Goal: Task Accomplishment & Management: Manage account settings

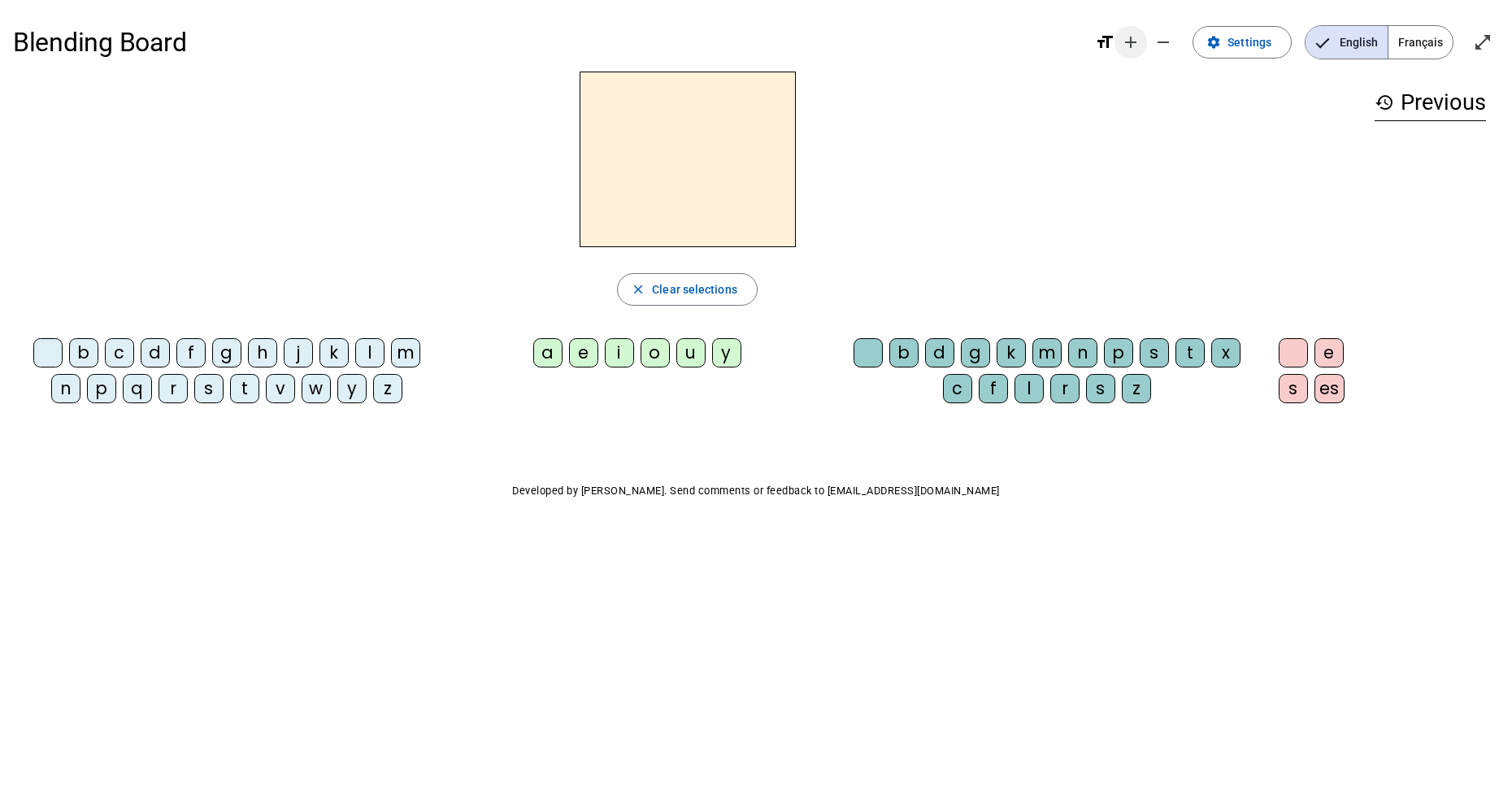
click at [1130, 49] on mat-icon "add" at bounding box center [1131, 42] width 20 height 20
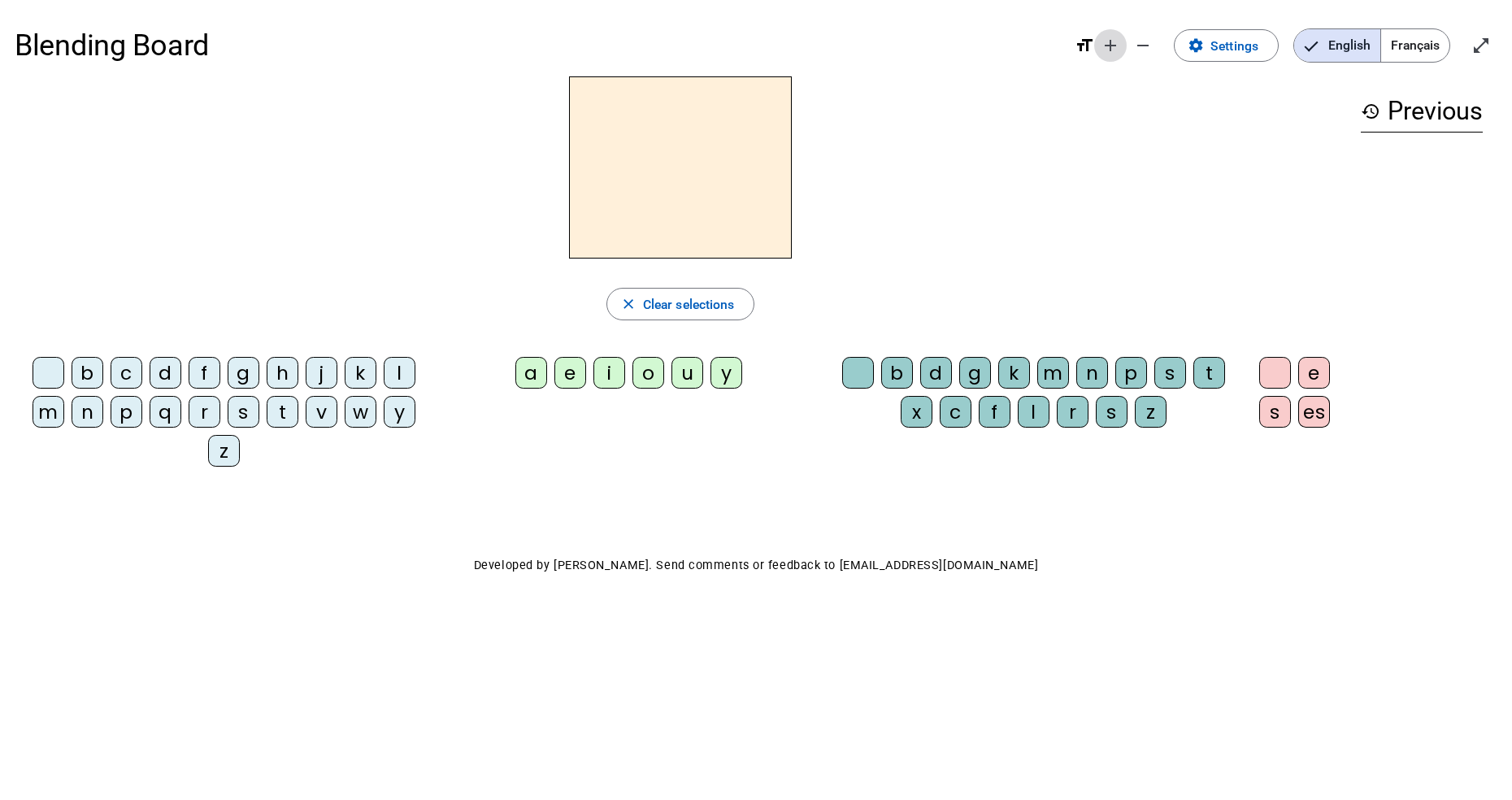
click at [1108, 48] on mat-icon "add" at bounding box center [1110, 46] width 20 height 20
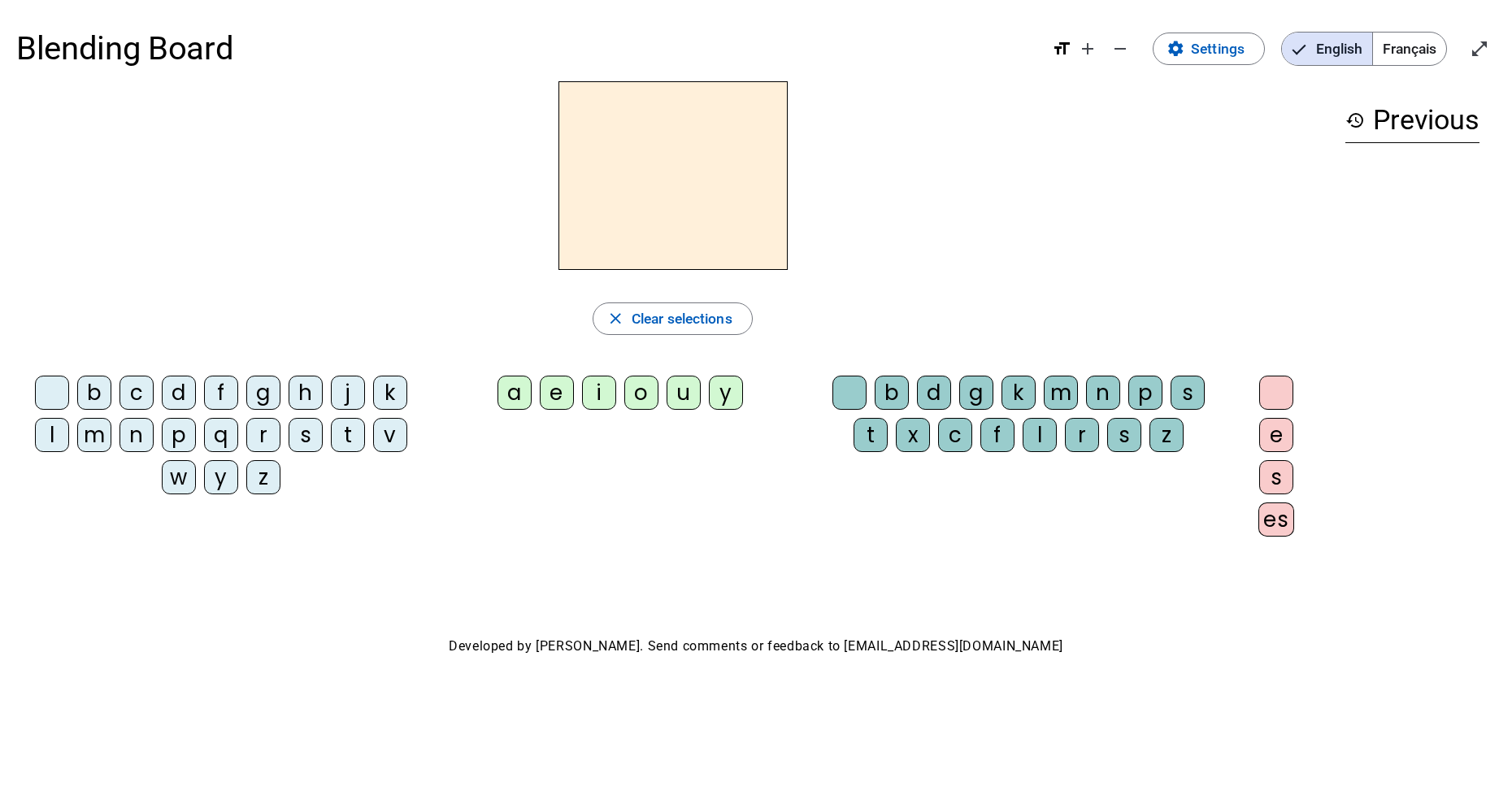
click at [854, 391] on div at bounding box center [849, 393] width 34 height 34
click at [850, 393] on div at bounding box center [849, 393] width 34 height 34
click at [1189, 45] on span at bounding box center [1208, 49] width 110 height 39
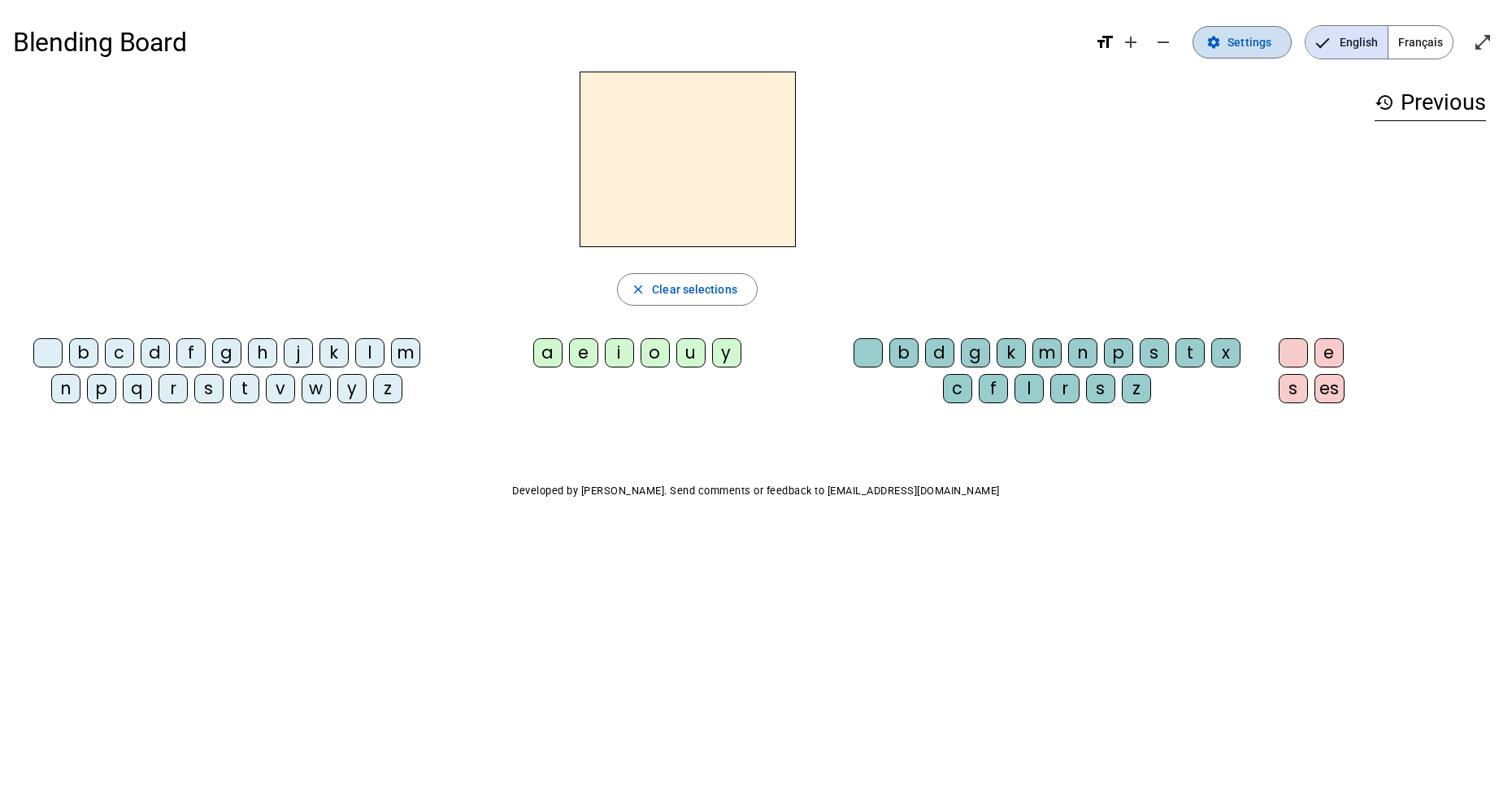
click at [1226, 48] on span at bounding box center [1241, 42] width 98 height 39
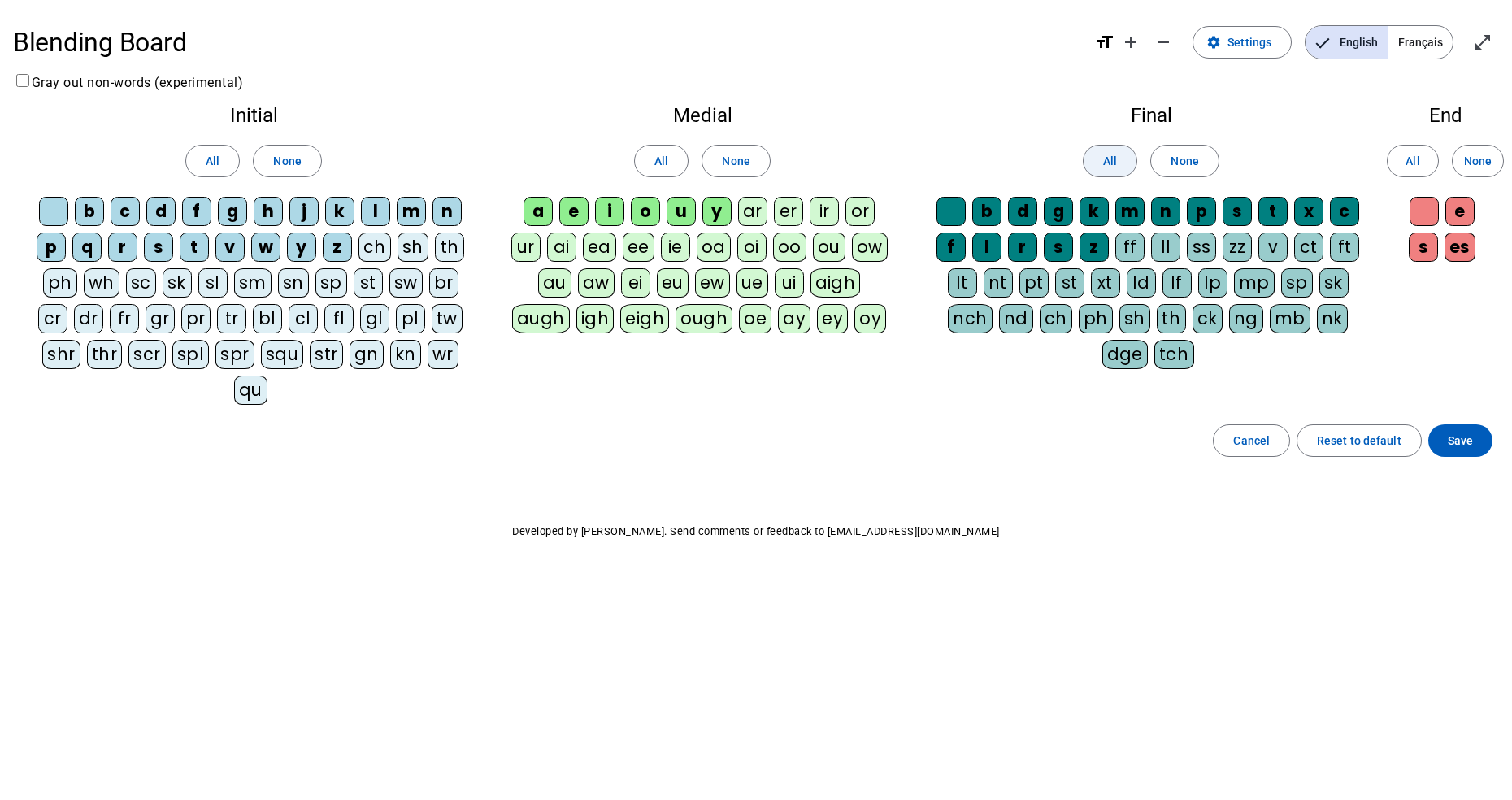
click at [1114, 166] on span "All" at bounding box center [1109, 161] width 13 height 20
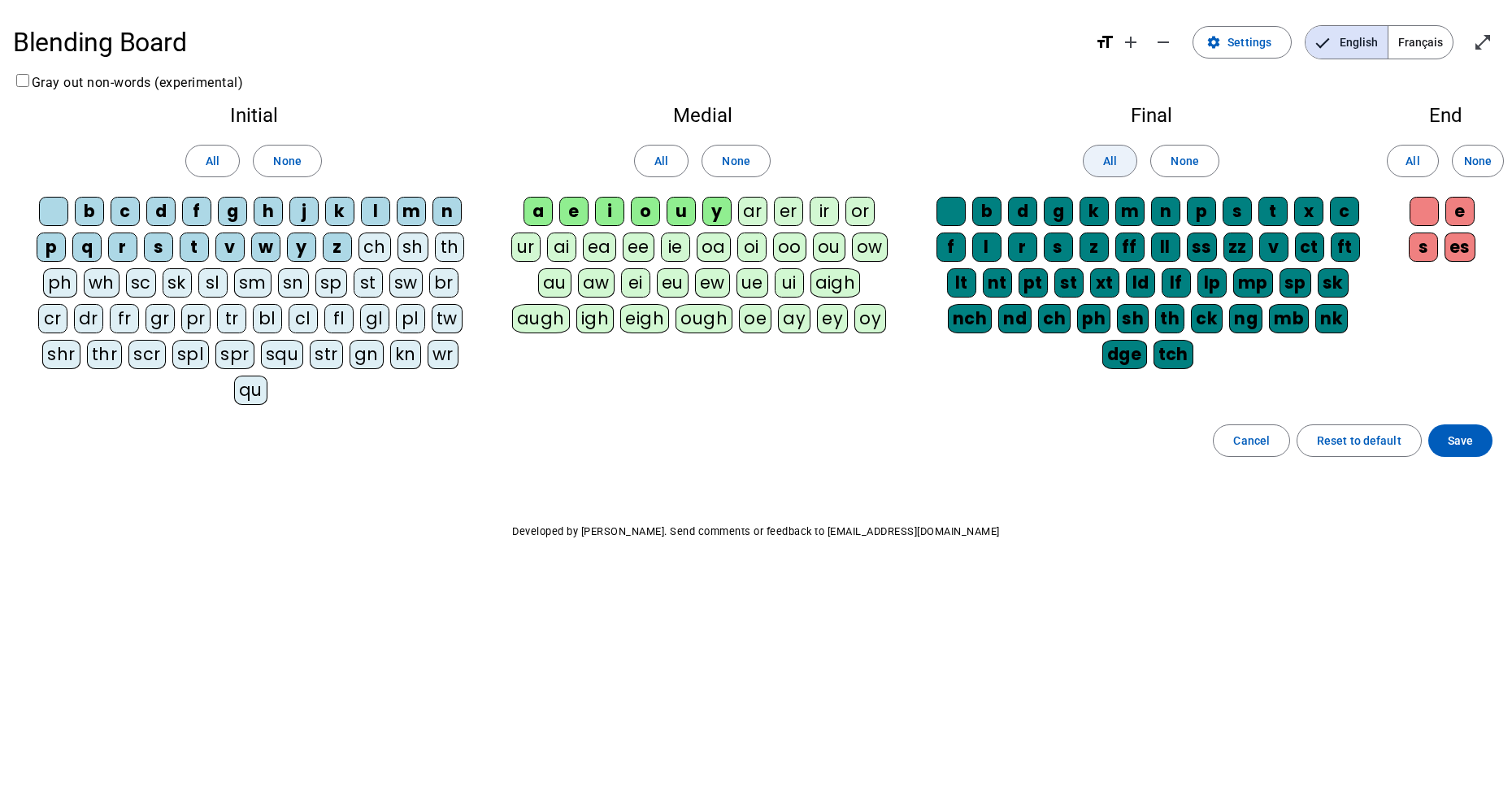
click at [1118, 163] on span at bounding box center [1109, 161] width 53 height 39
click at [1414, 163] on span "All" at bounding box center [1412, 161] width 13 height 20
click at [646, 213] on div "o" at bounding box center [645, 211] width 30 height 30
click at [646, 212] on div "o" at bounding box center [645, 211] width 30 height 30
click at [954, 216] on div at bounding box center [951, 211] width 30 height 30
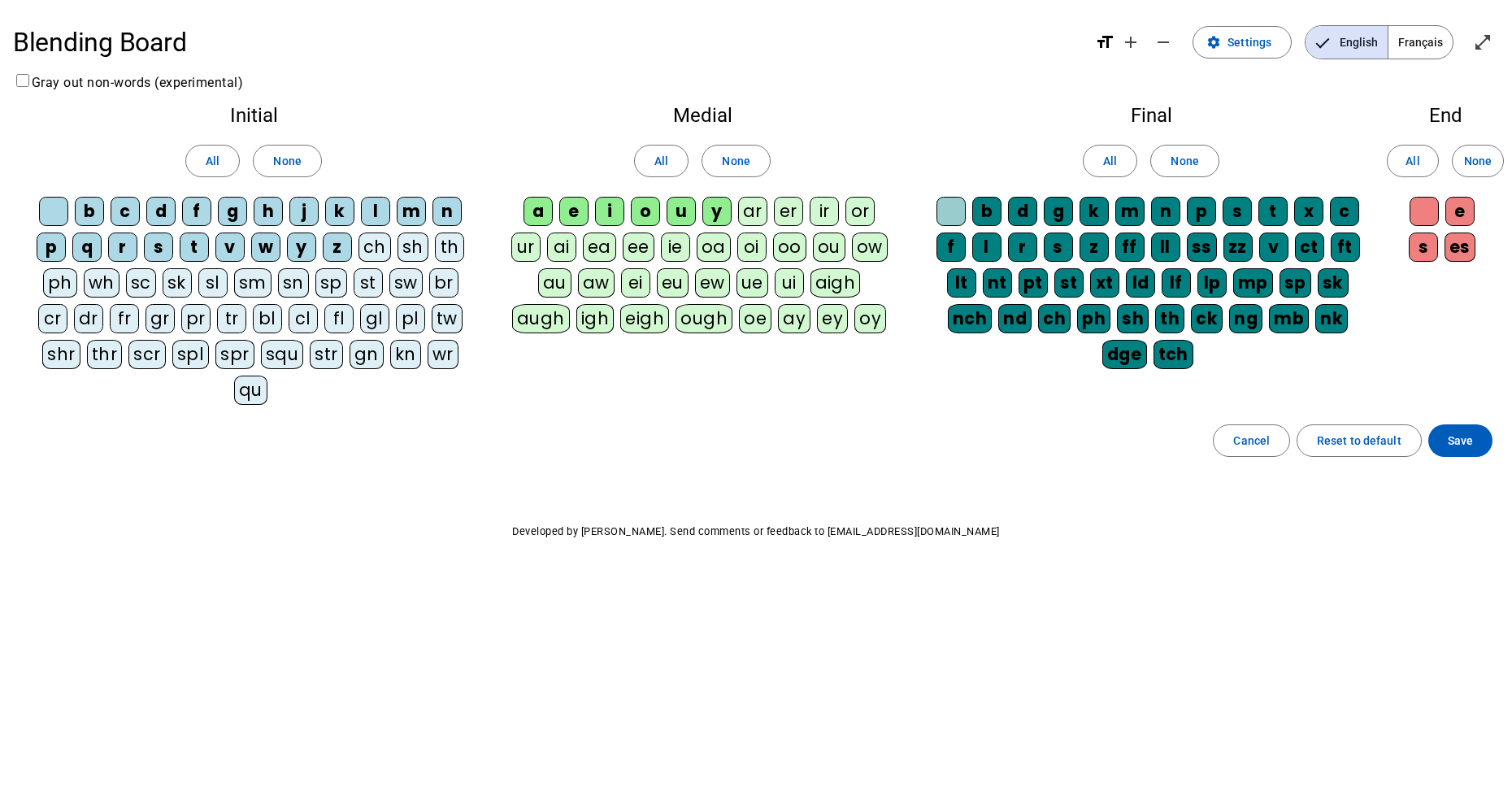
click at [949, 216] on div at bounding box center [951, 211] width 30 height 30
click at [1418, 213] on div at bounding box center [1423, 211] width 30 height 30
click at [1113, 161] on span "All" at bounding box center [1109, 161] width 13 height 20
click at [1184, 163] on span "None" at bounding box center [1184, 161] width 28 height 20
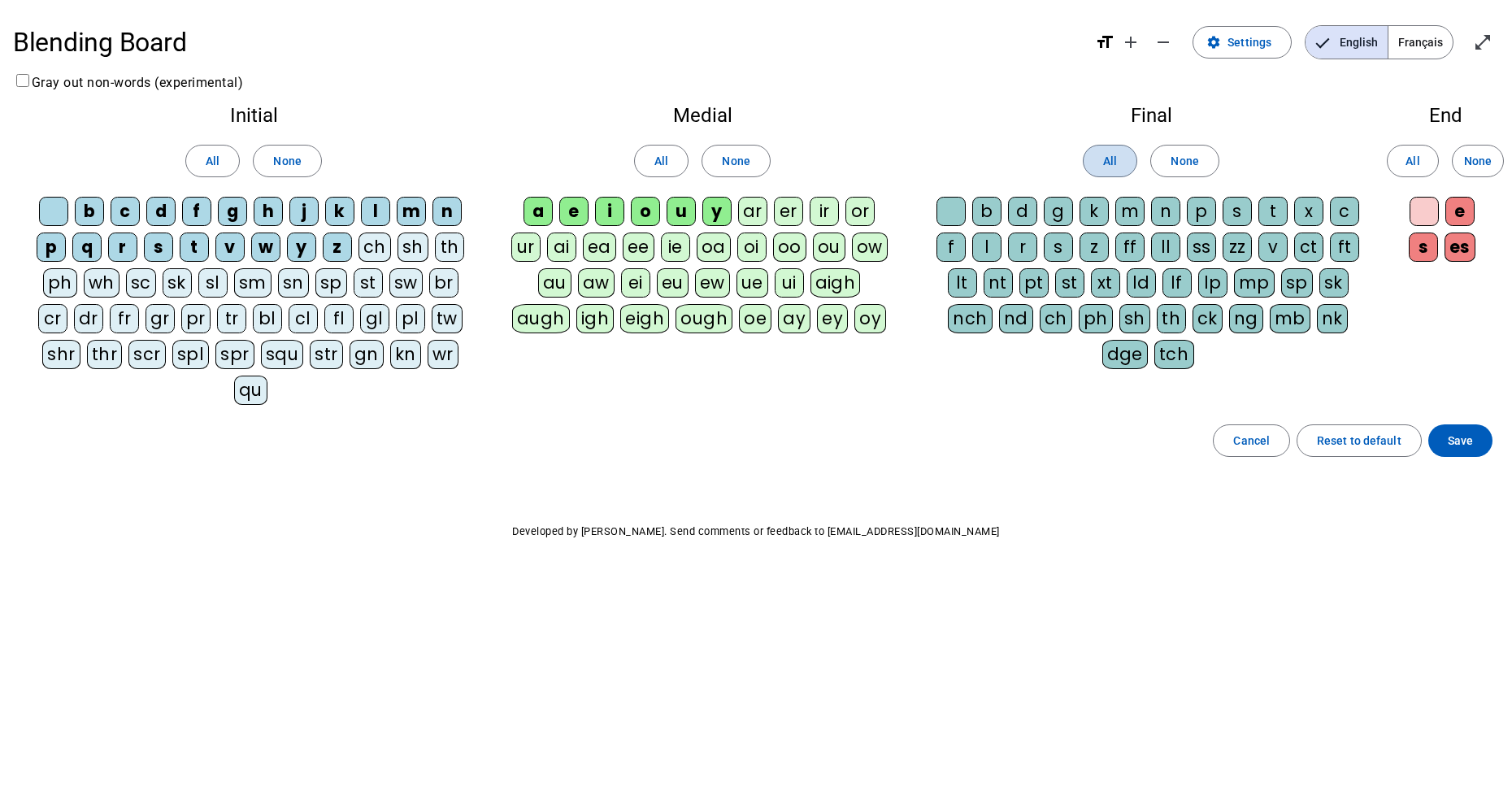
click at [1114, 161] on span "All" at bounding box center [1109, 161] width 13 height 20
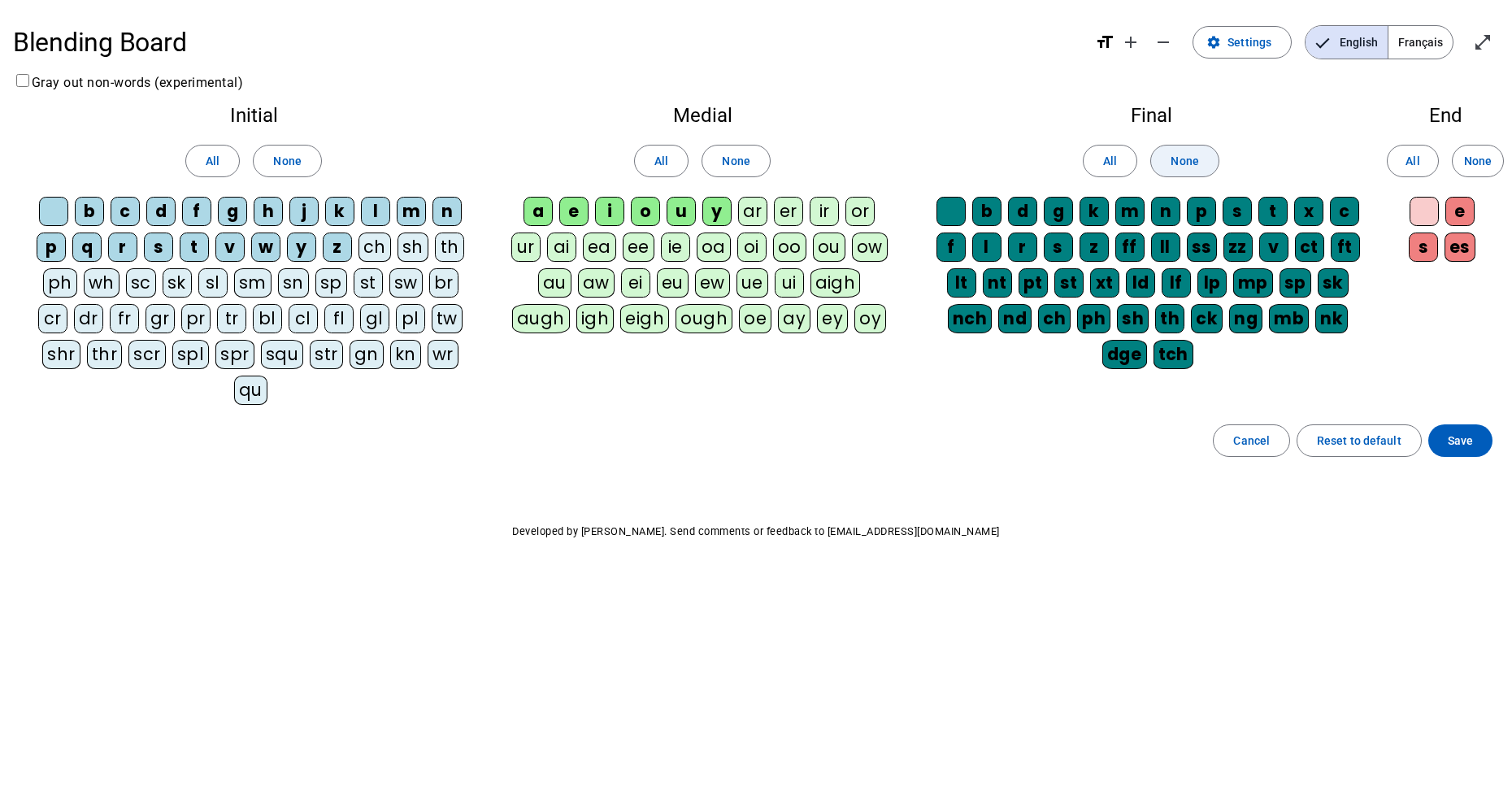
click at [1186, 168] on span "None" at bounding box center [1184, 161] width 28 height 20
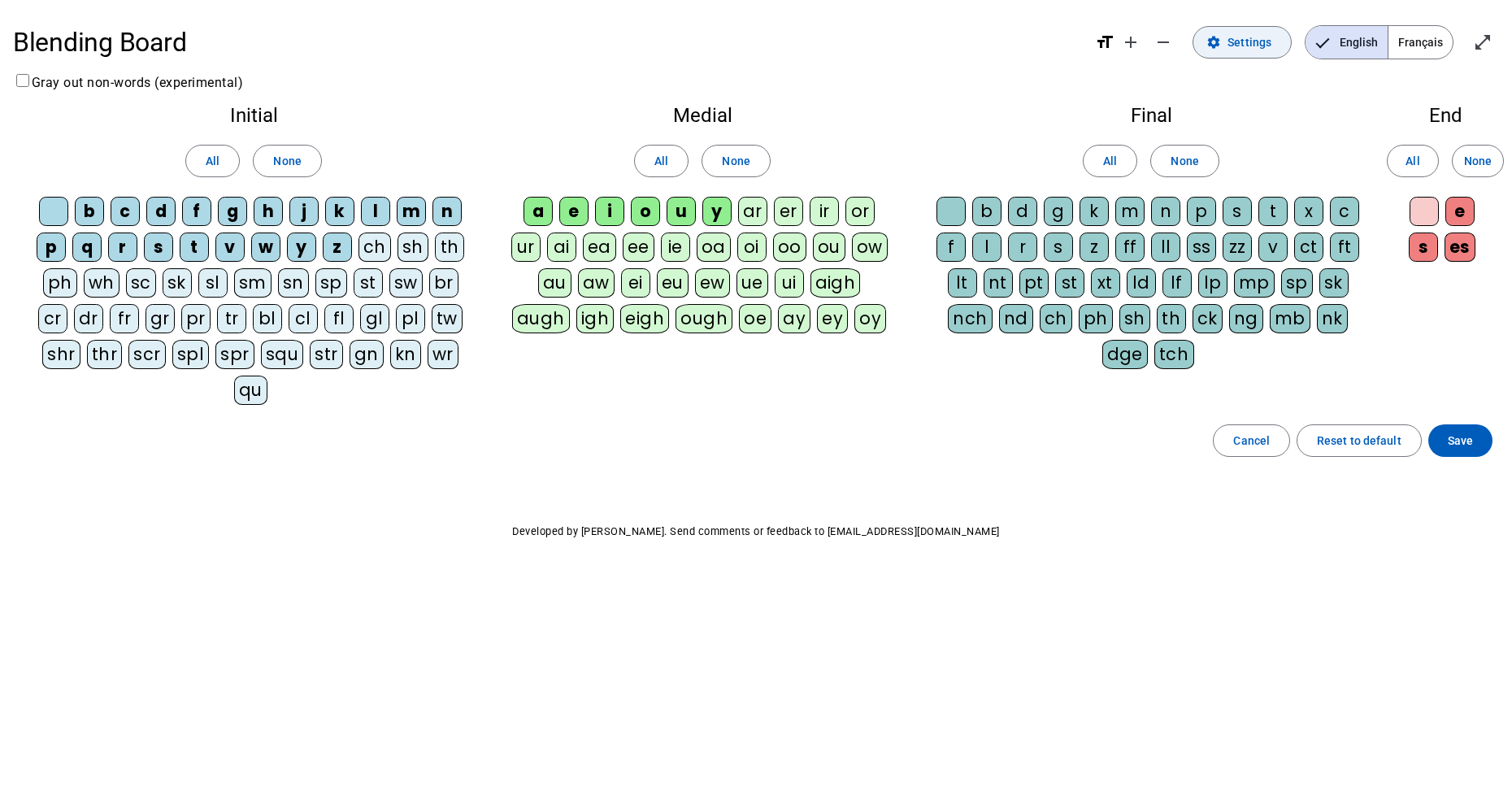
click at [1236, 46] on span "Settings" at bounding box center [1248, 42] width 44 height 20
click at [1460, 430] on span "Save" at bounding box center [1460, 440] width 25 height 20
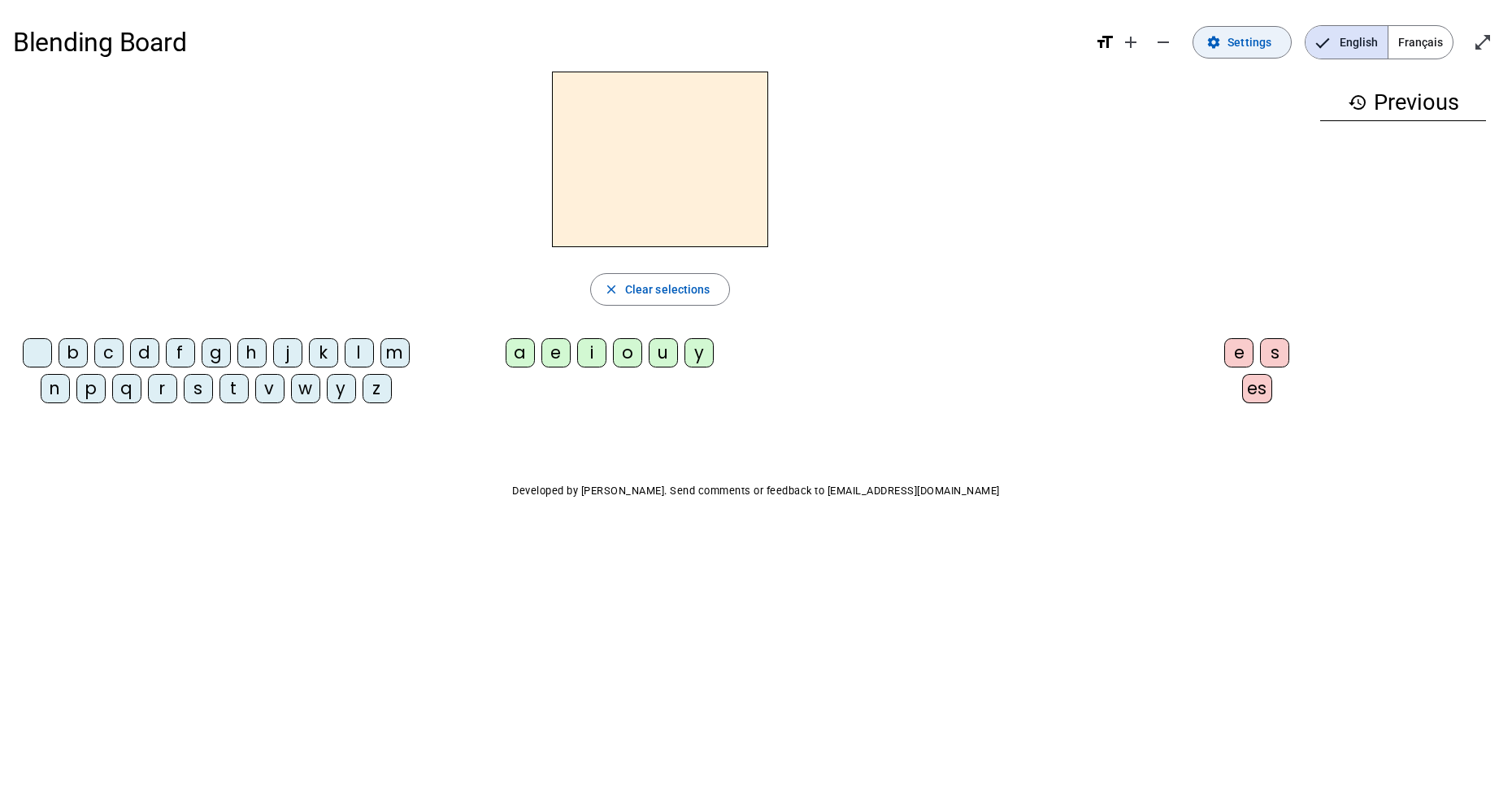
click at [1236, 48] on span "Settings" at bounding box center [1248, 42] width 44 height 20
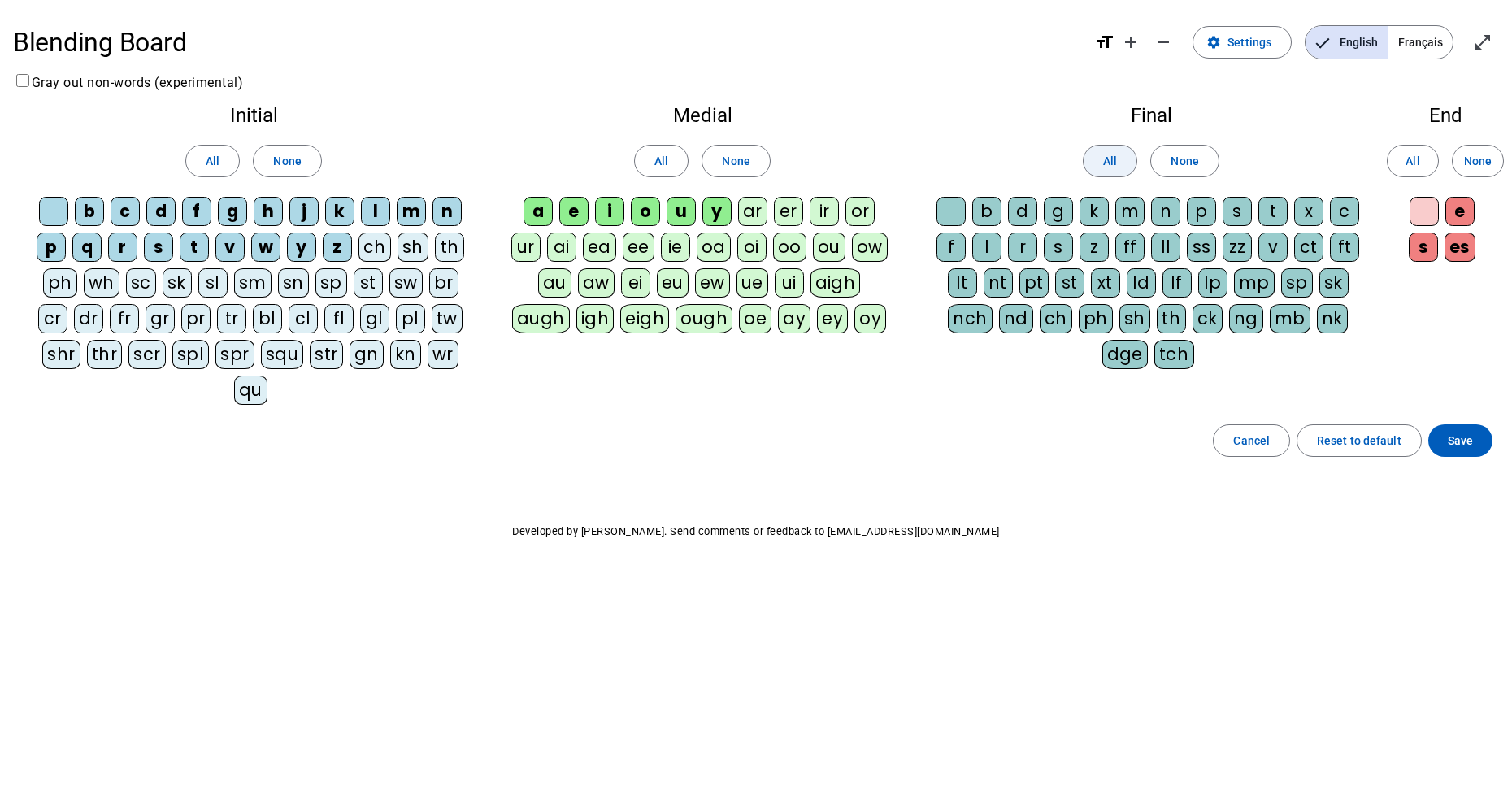
click at [1120, 164] on span at bounding box center [1109, 161] width 53 height 39
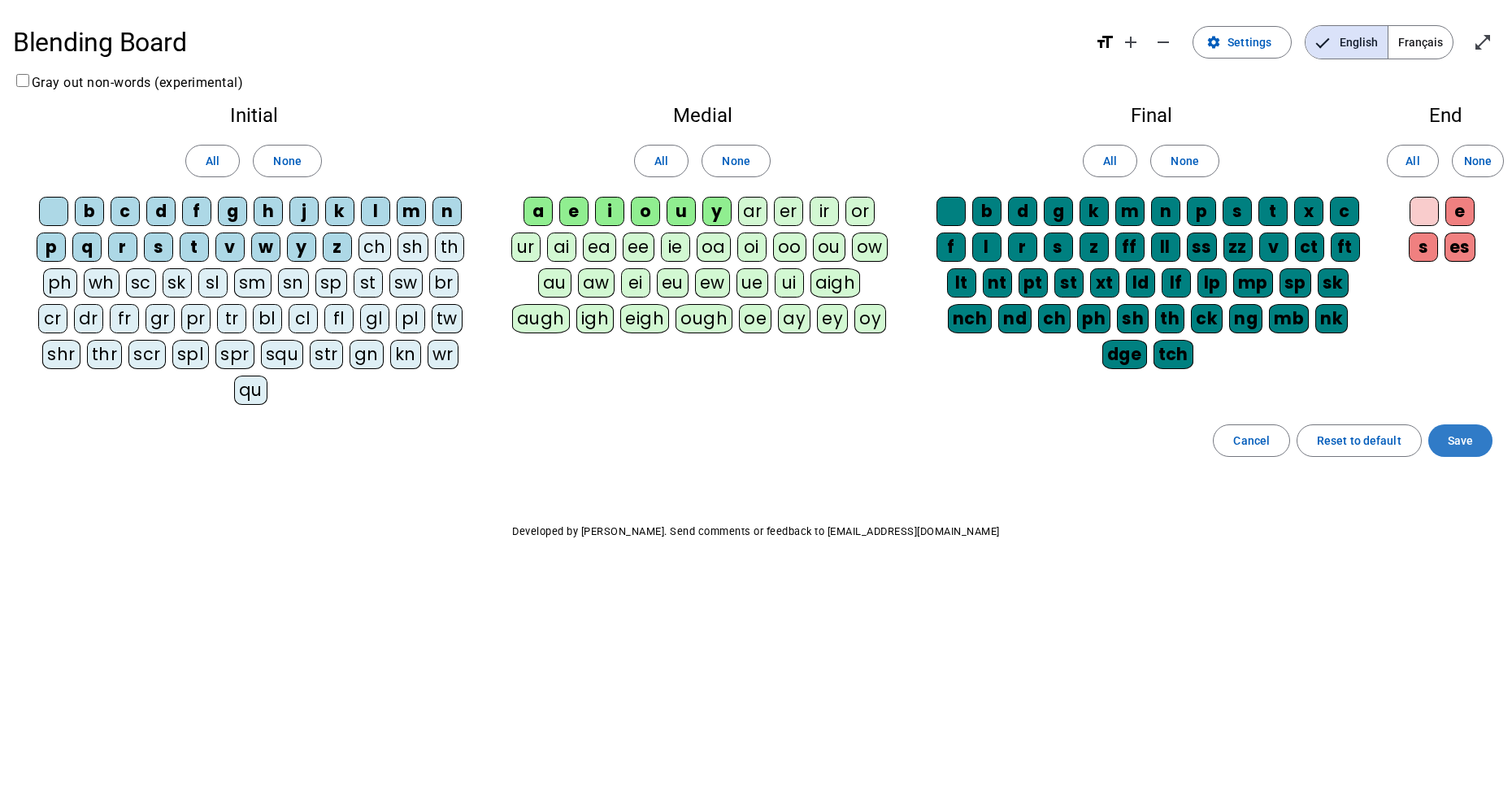
click at [1449, 430] on span "Save" at bounding box center [1460, 440] width 25 height 20
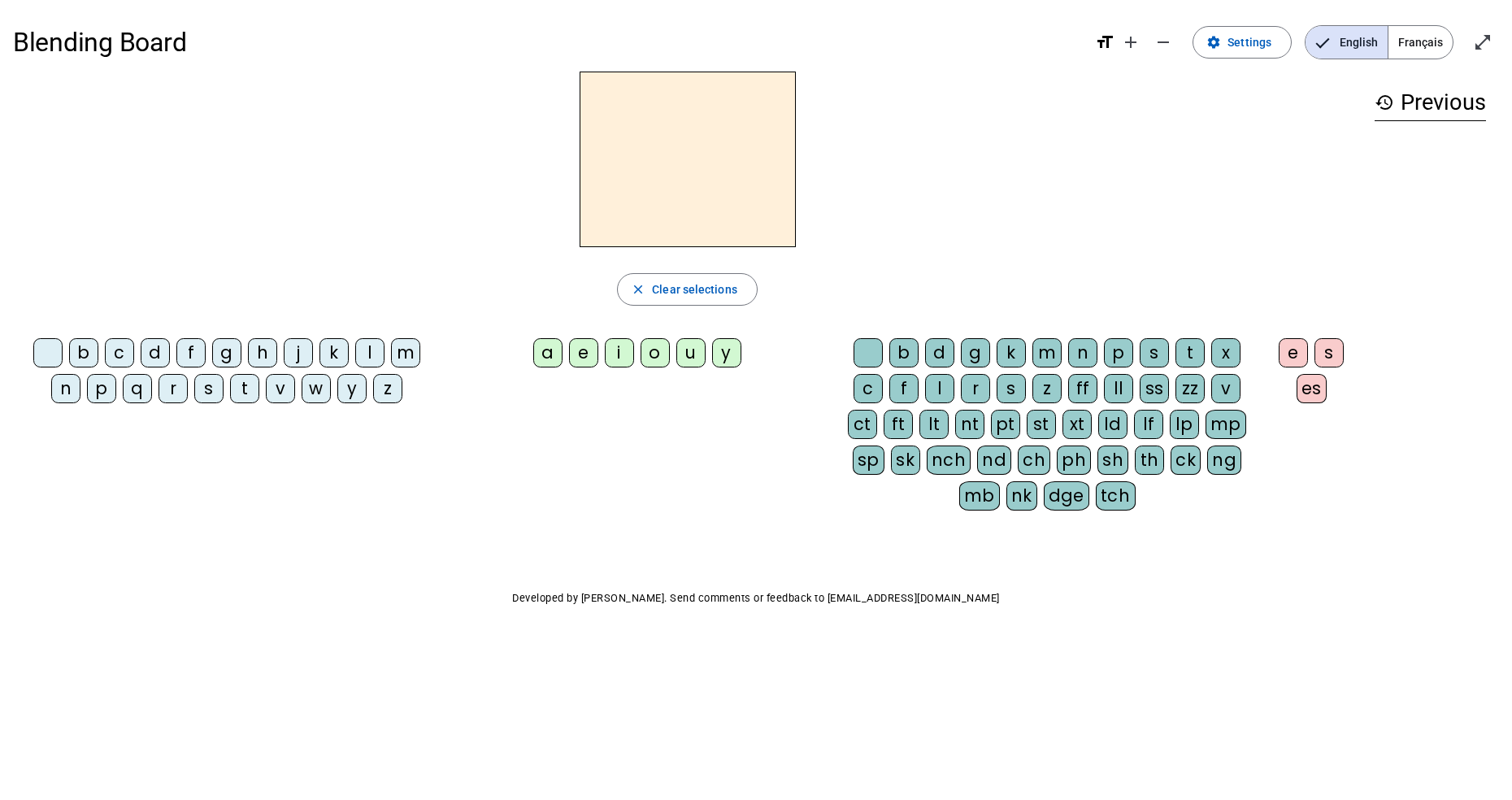
click at [1350, 412] on div "e s es" at bounding box center [1314, 374] width 94 height 84
click at [1248, 40] on span "Settings" at bounding box center [1248, 42] width 44 height 20
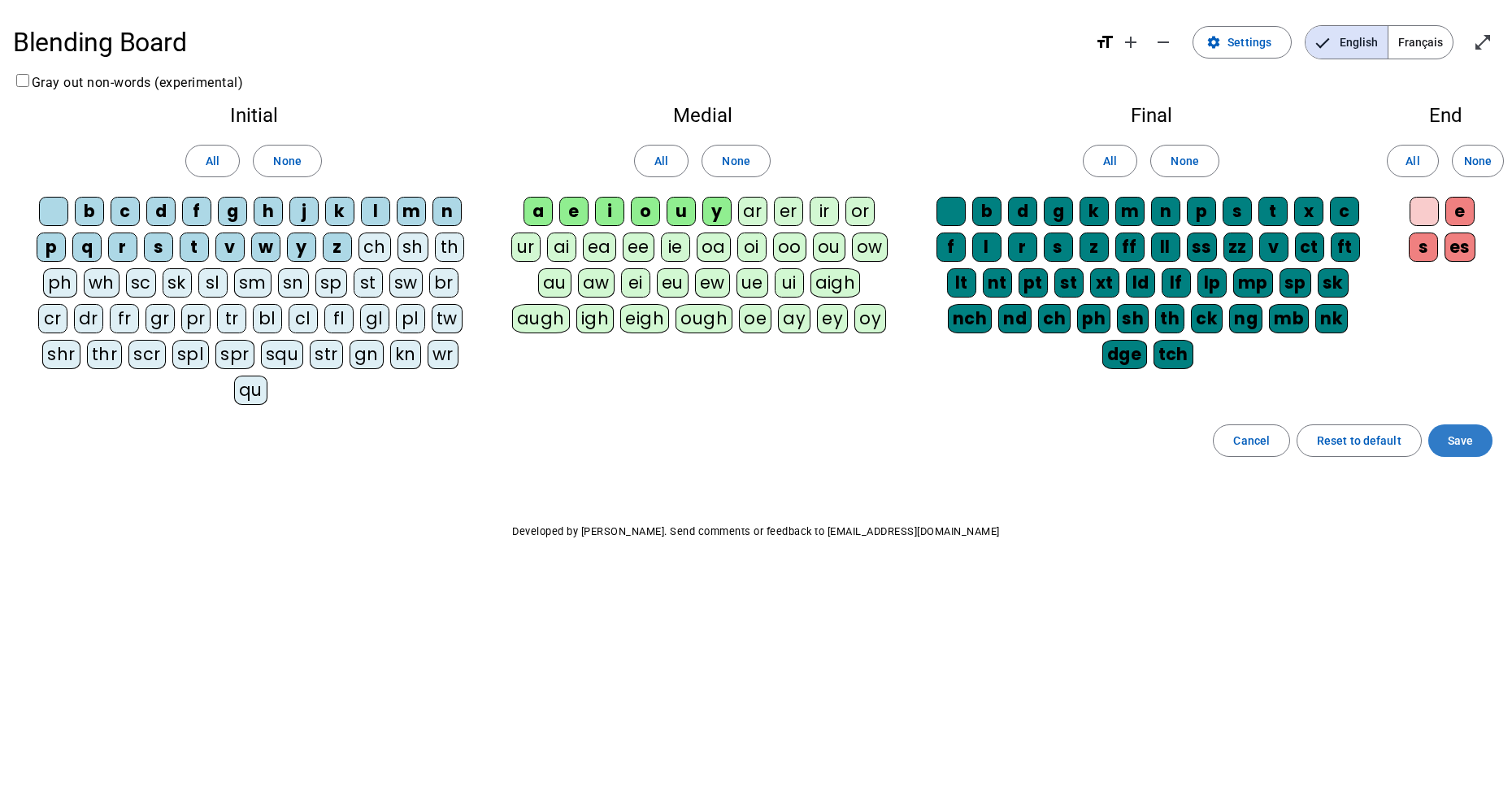
click at [1470, 430] on span "Save" at bounding box center [1460, 440] width 25 height 20
